Goal: Task Accomplishment & Management: Manage account settings

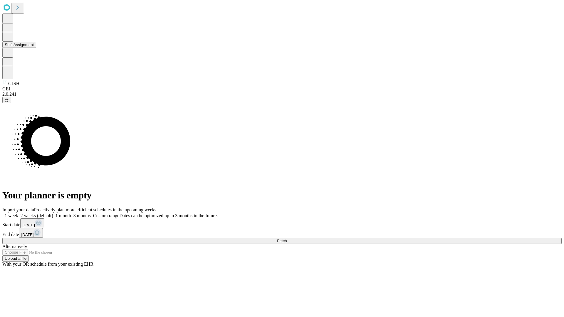
click at [36, 48] on button "Shift Assignment" at bounding box center [19, 45] width 34 height 6
